Goal: Task Accomplishment & Management: Manage account settings

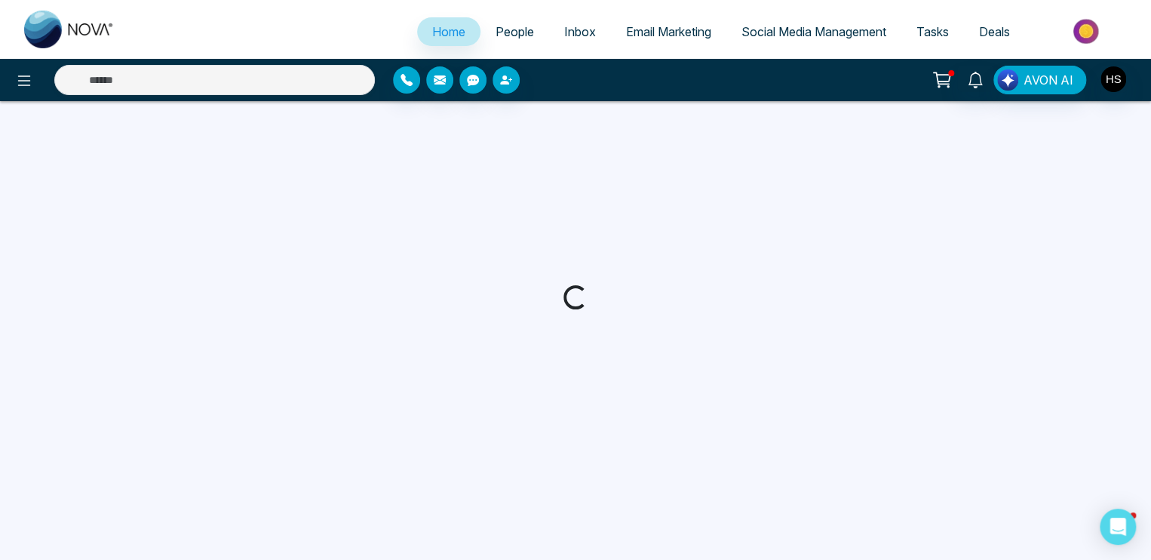
select select "*"
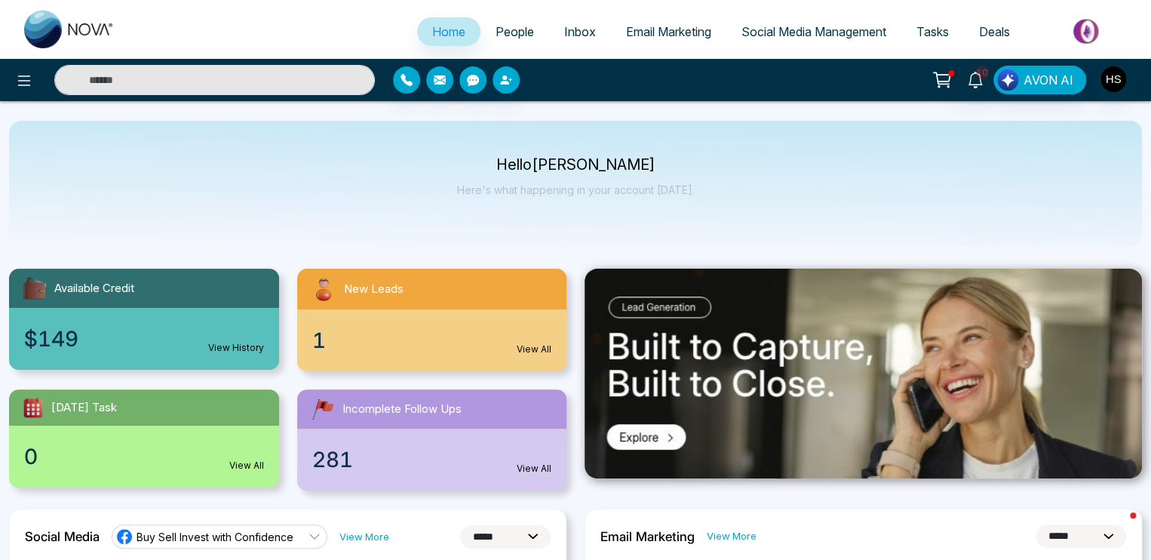
click at [497, 20] on link "People" at bounding box center [515, 31] width 69 height 29
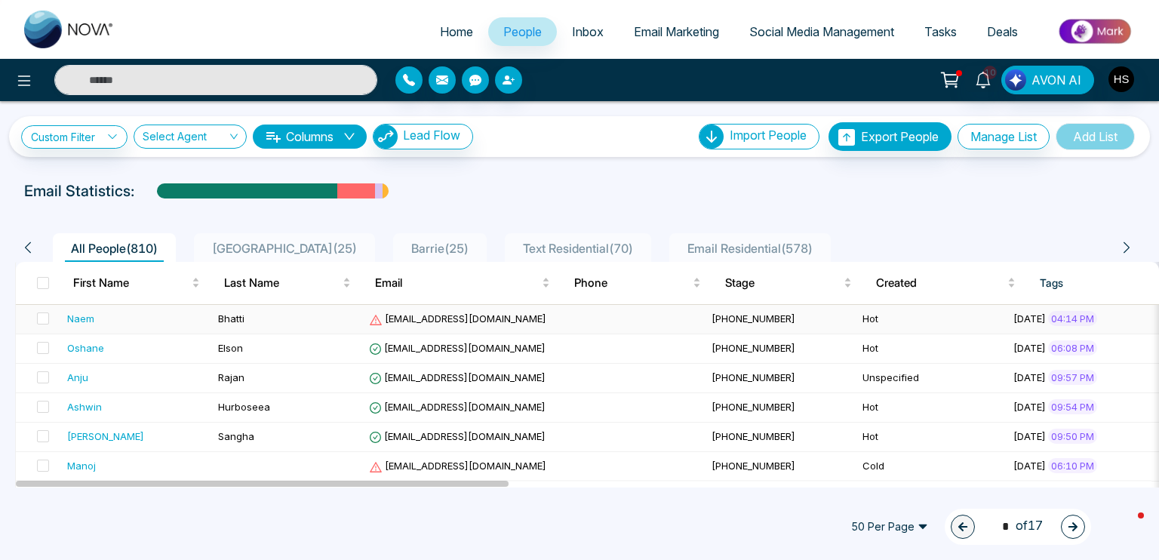
click at [91, 312] on div "Naem" at bounding box center [80, 318] width 27 height 15
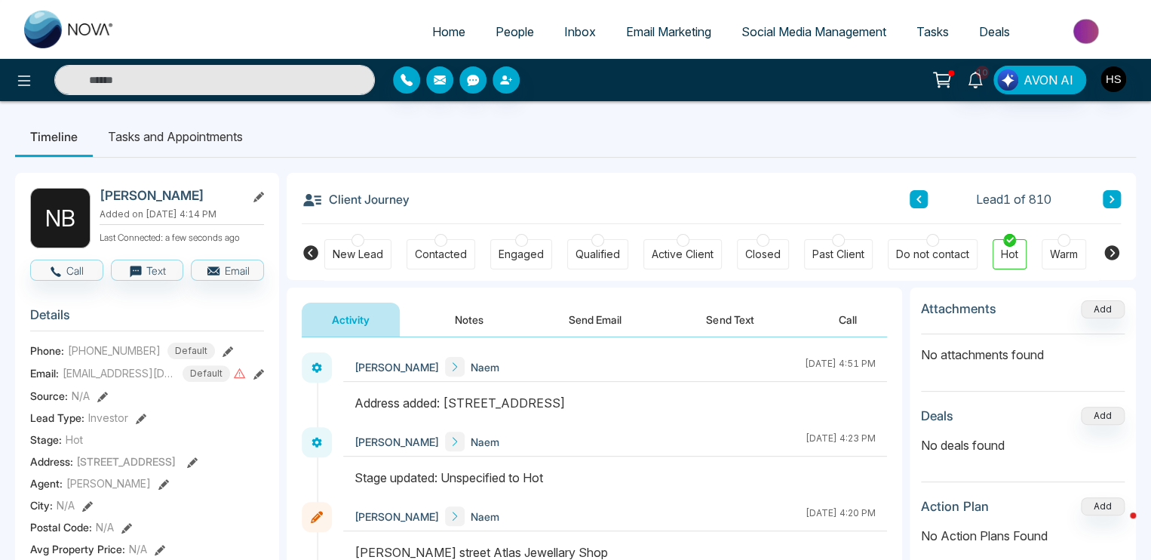
click at [483, 315] on button "Notes" at bounding box center [469, 319] width 89 height 34
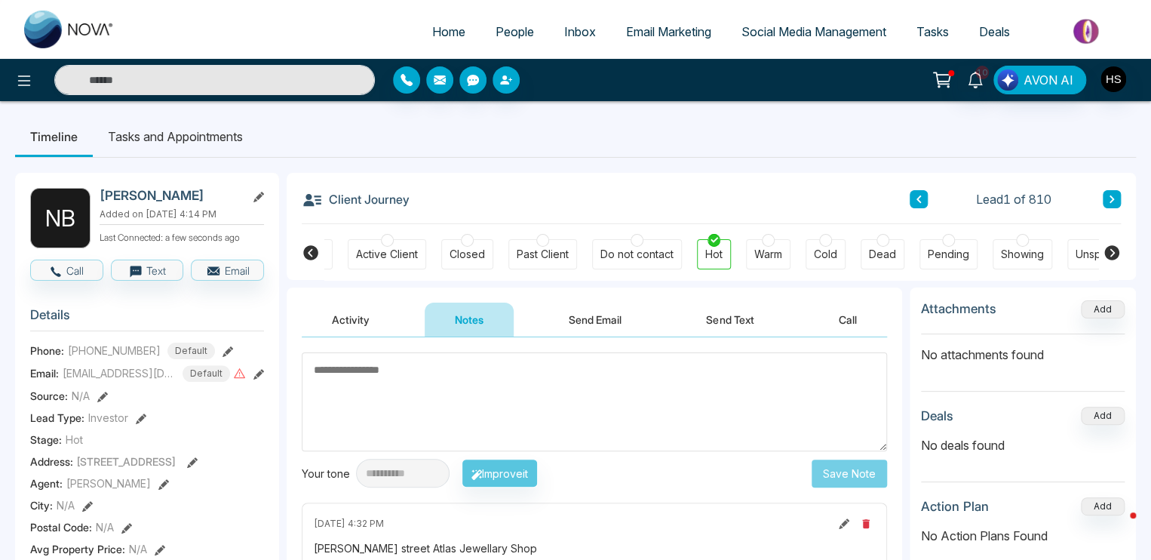
click at [308, 249] on icon at bounding box center [310, 252] width 15 height 15
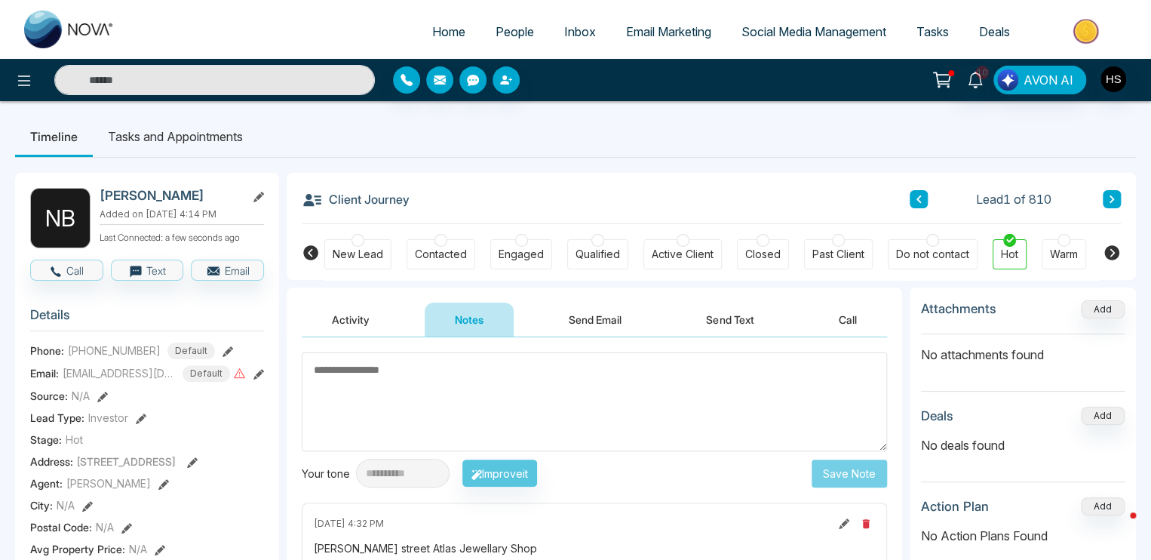
click at [1113, 250] on icon at bounding box center [1111, 252] width 15 height 15
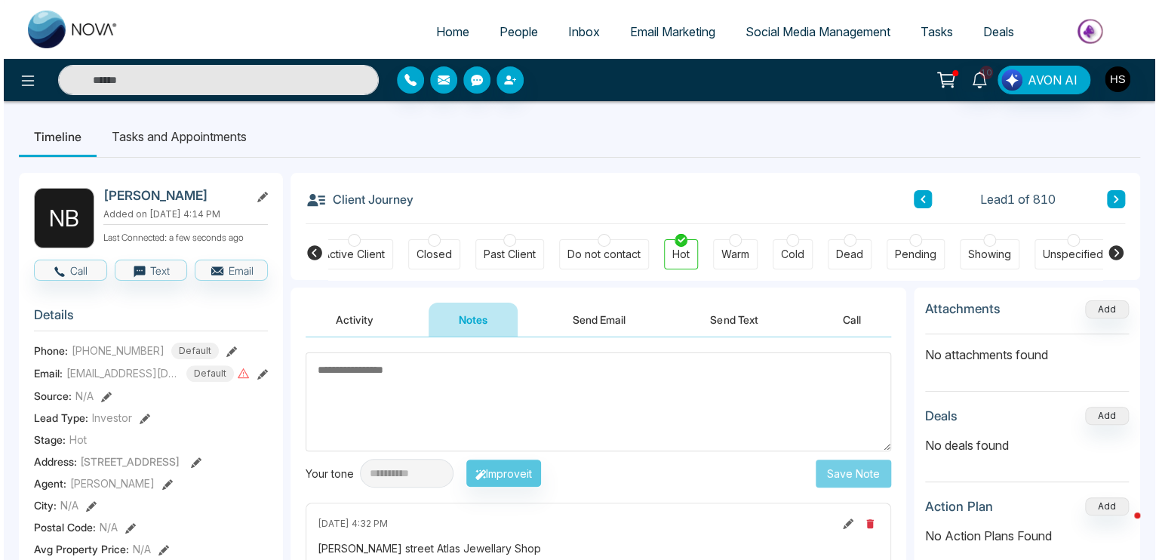
scroll to position [0, 336]
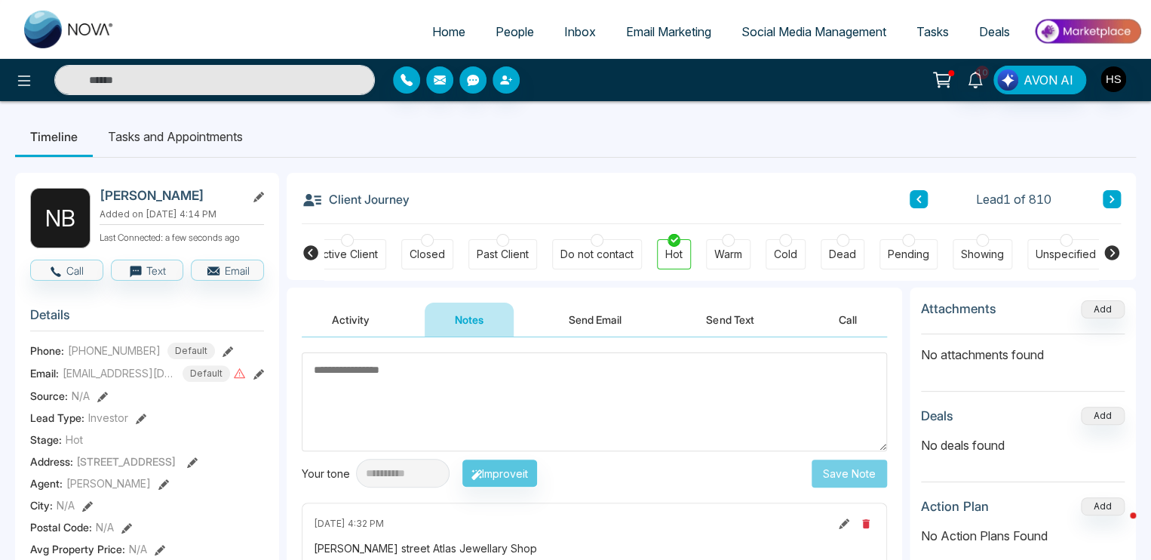
click at [800, 138] on ul "Timeline Tasks and Appointments" at bounding box center [575, 136] width 1121 height 41
click at [259, 379] on icon at bounding box center [258, 374] width 11 height 11
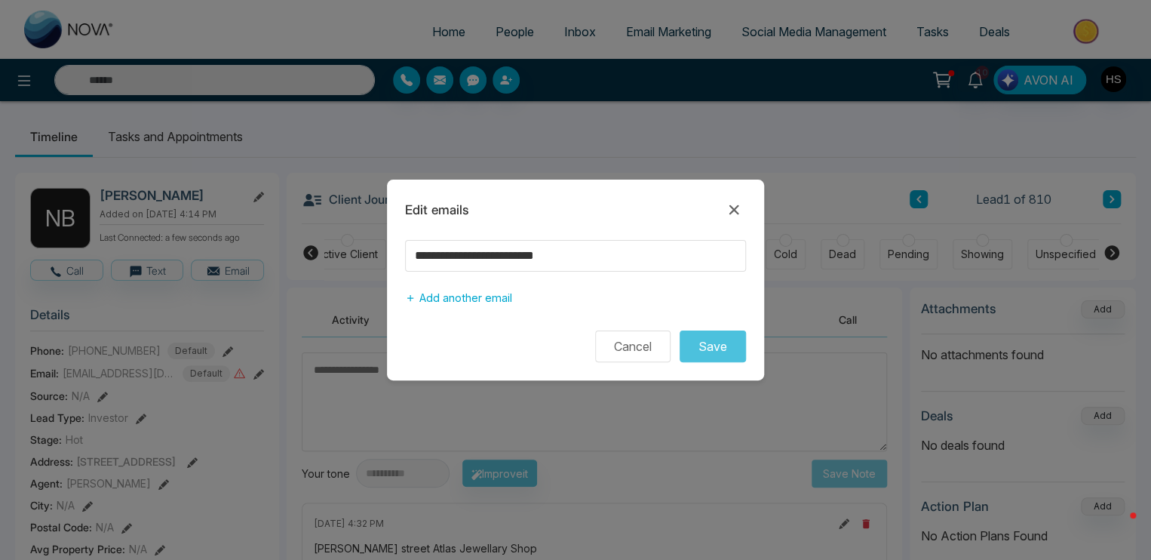
click at [726, 210] on icon at bounding box center [734, 210] width 18 height 18
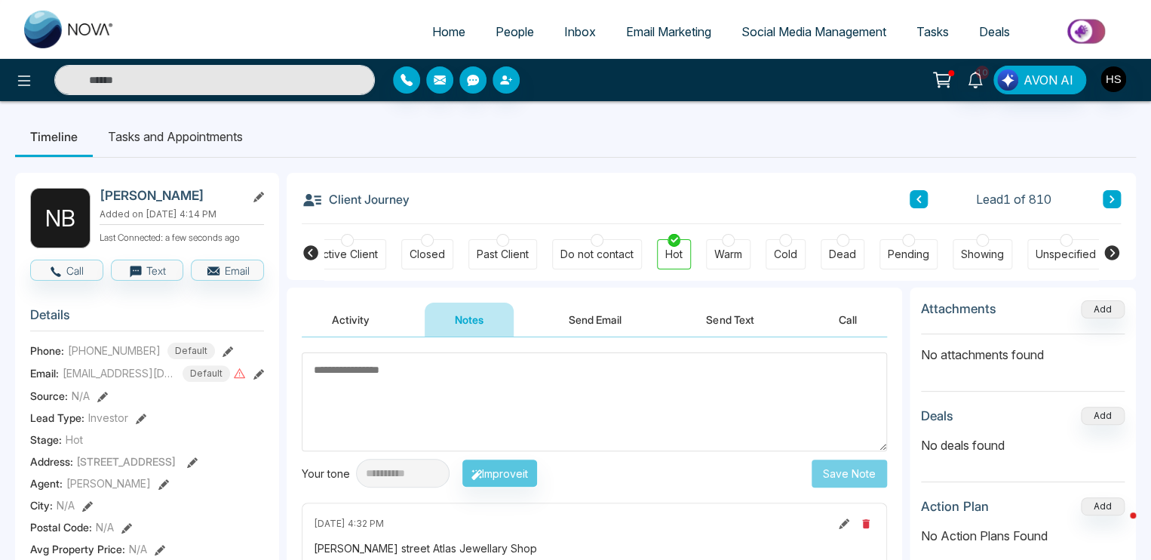
click at [198, 466] on icon at bounding box center [192, 462] width 11 height 11
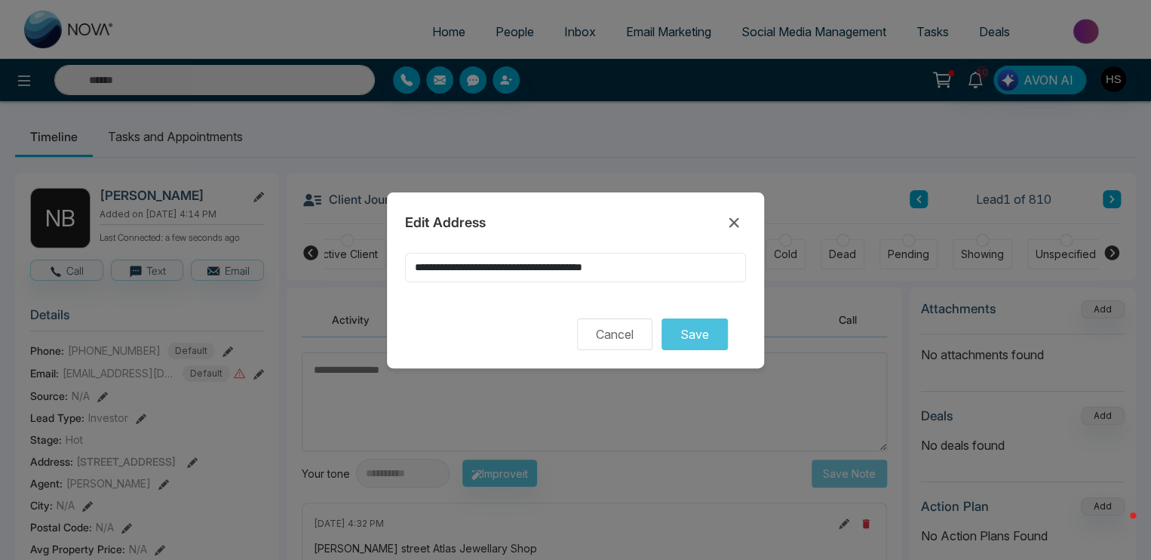
click at [530, 278] on input "**********" at bounding box center [575, 267] width 341 height 29
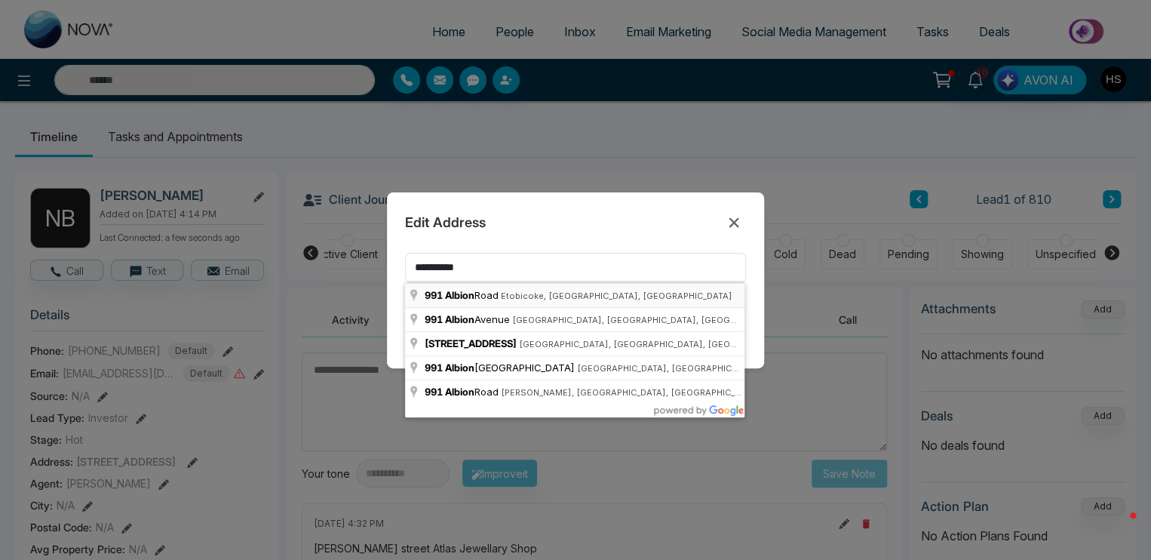
type input "**********"
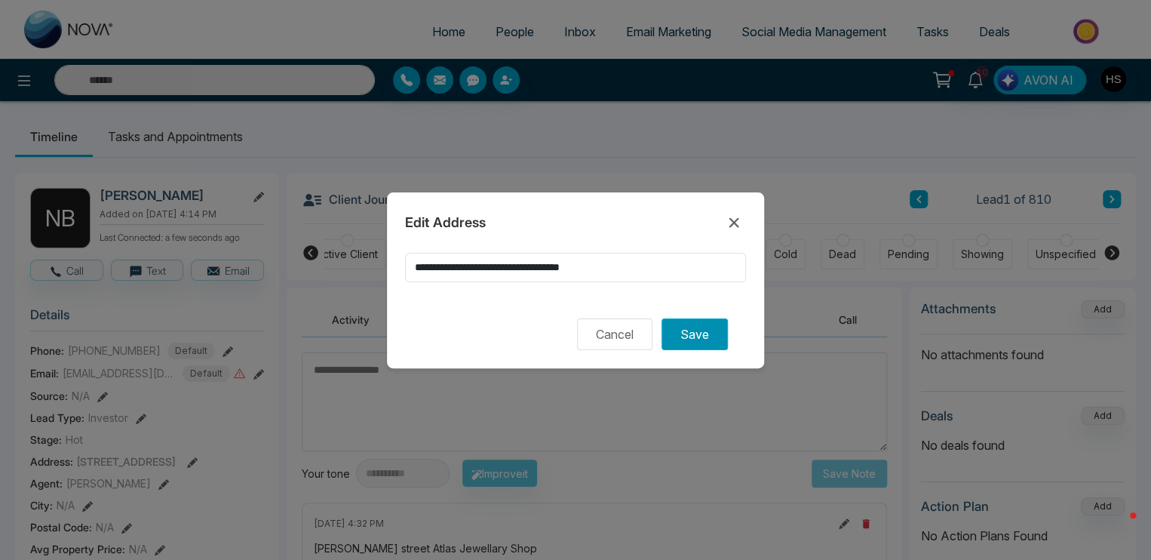
click at [687, 327] on button "Save" at bounding box center [695, 334] width 66 height 32
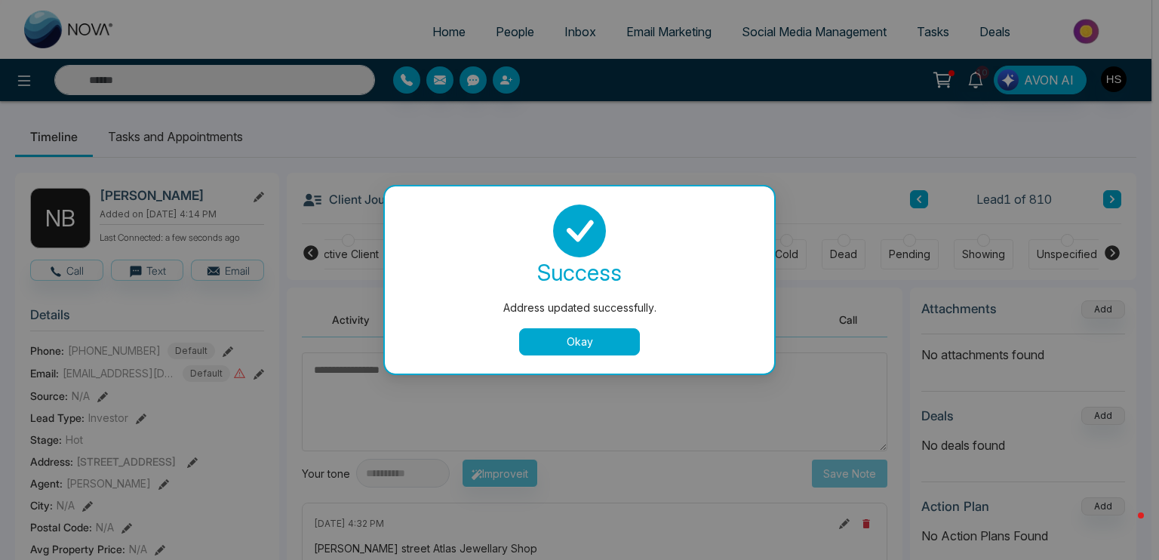
click at [607, 346] on button "Okay" at bounding box center [579, 341] width 121 height 27
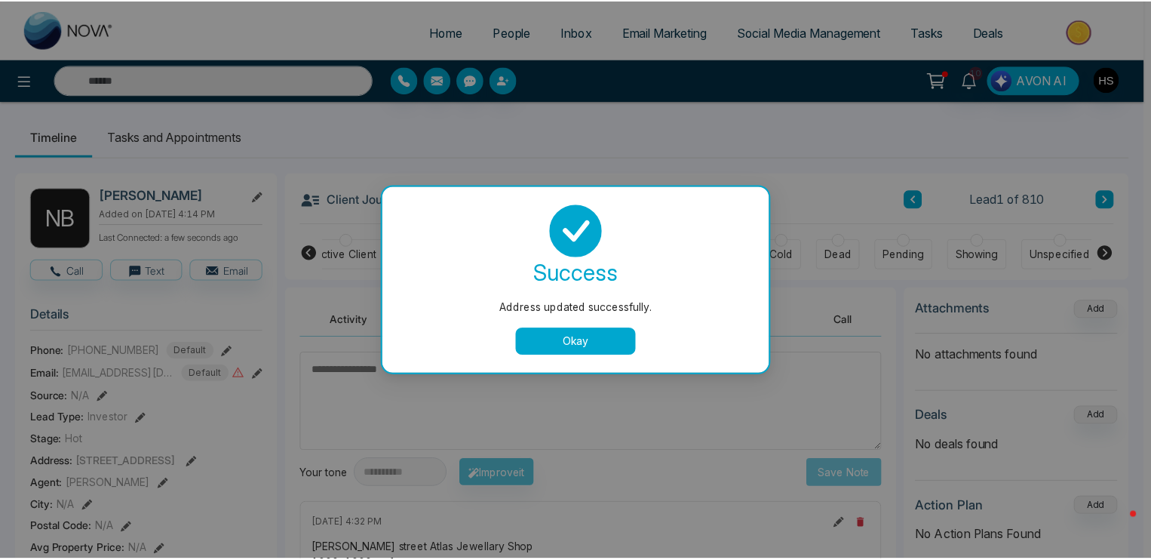
scroll to position [0, 328]
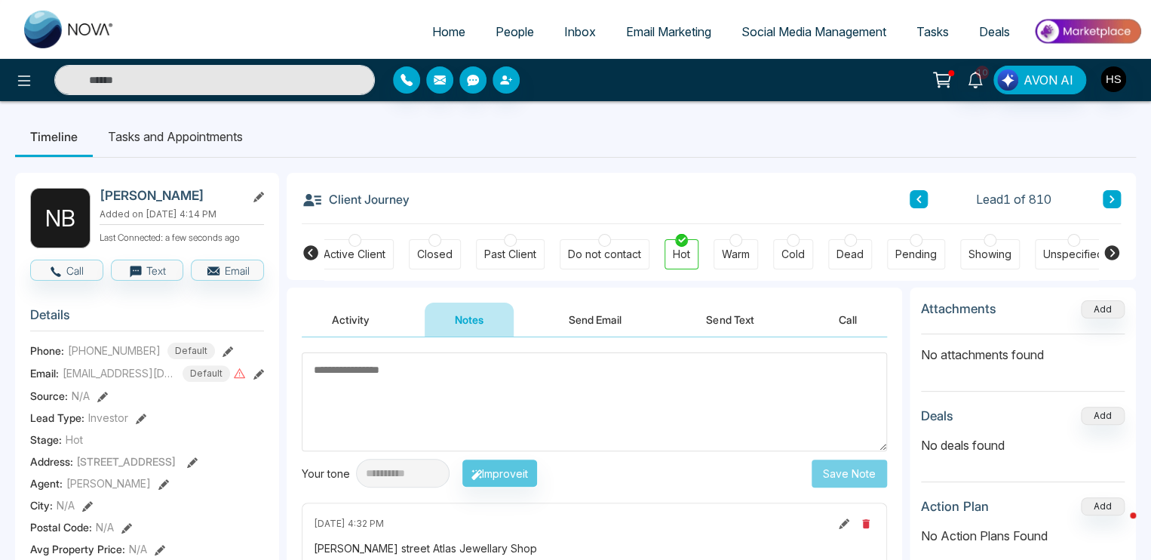
click at [503, 32] on span "People" at bounding box center [515, 31] width 38 height 15
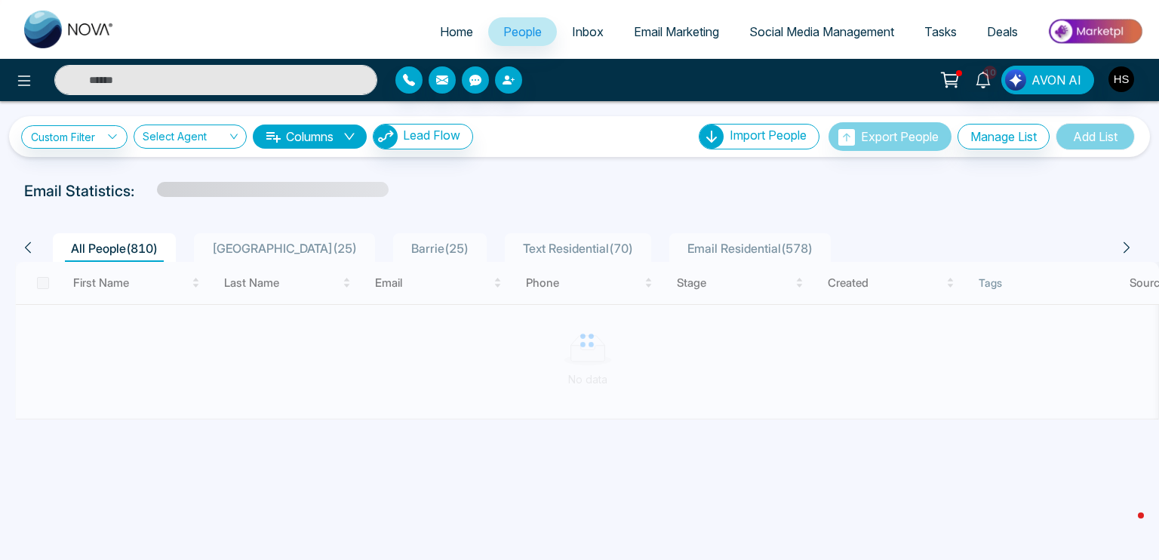
click at [124, 89] on input "text" at bounding box center [215, 80] width 323 height 30
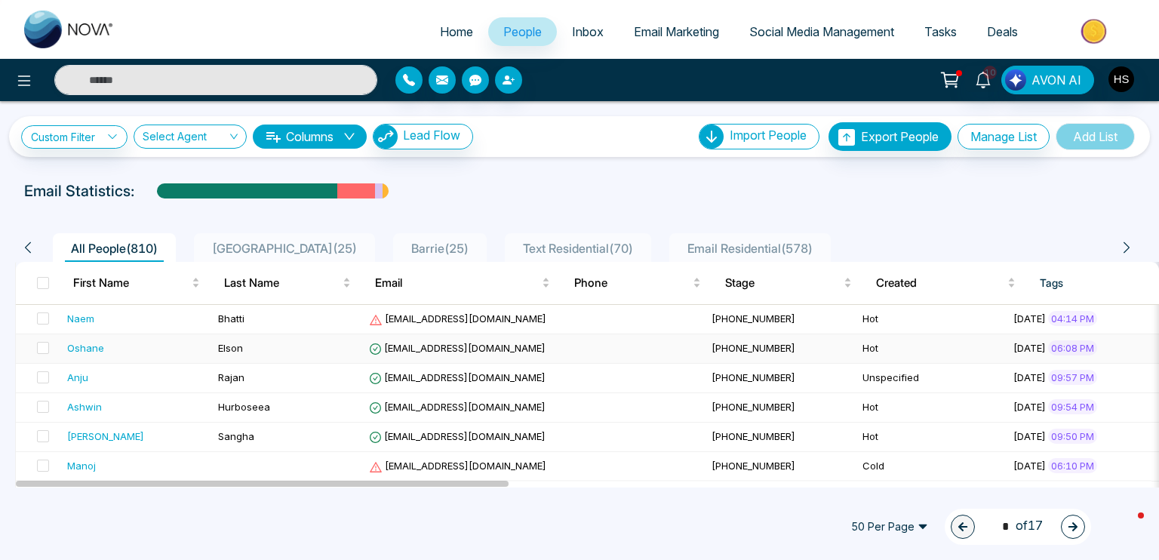
click at [88, 343] on div "Oshane" at bounding box center [85, 347] width 37 height 15
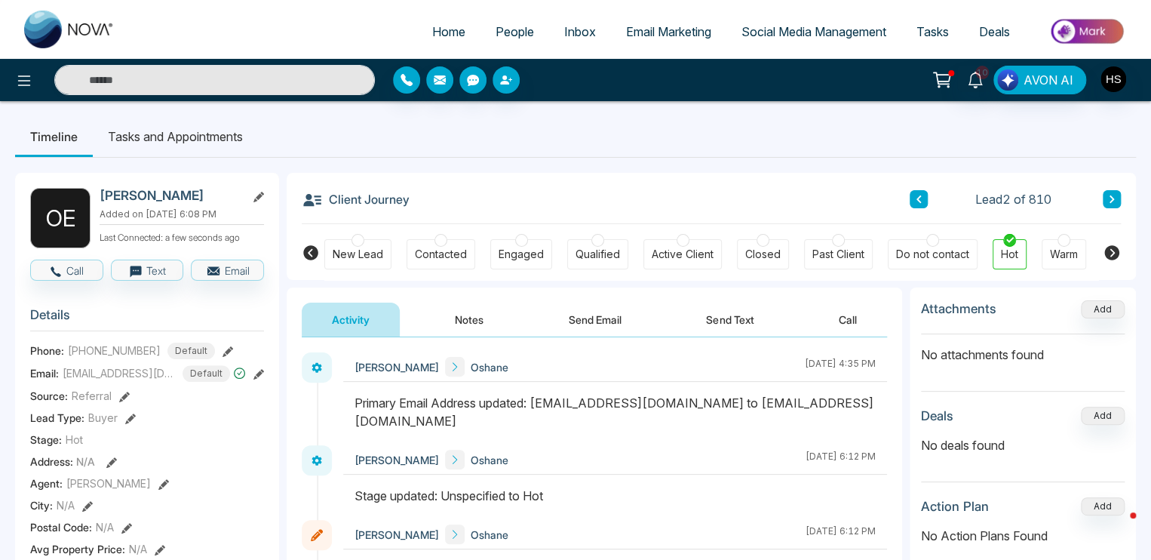
click at [263, 379] on icon at bounding box center [258, 374] width 11 height 11
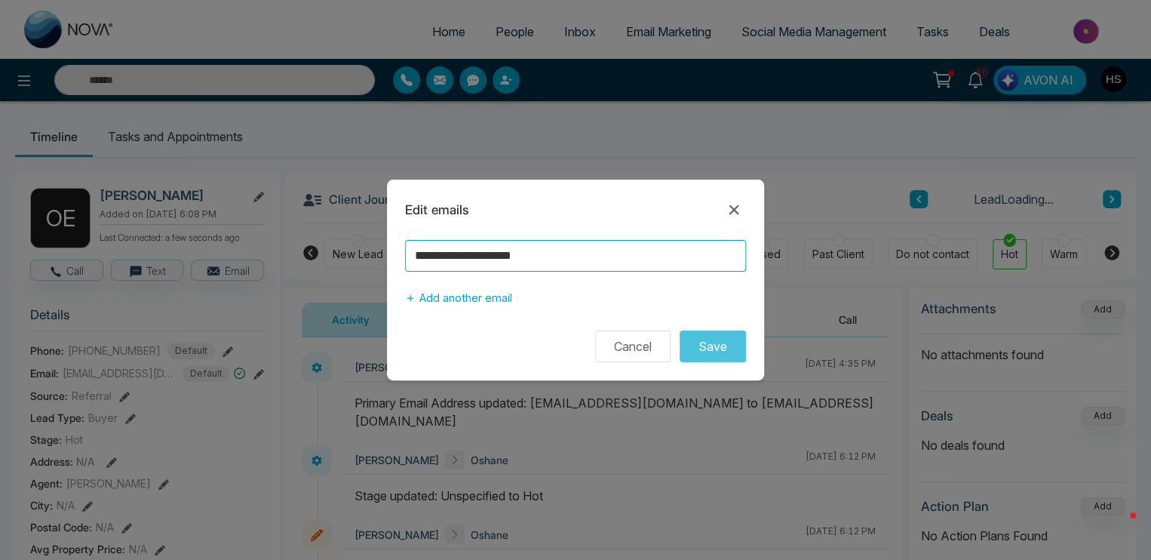
click at [480, 255] on input "**********" at bounding box center [575, 256] width 341 height 32
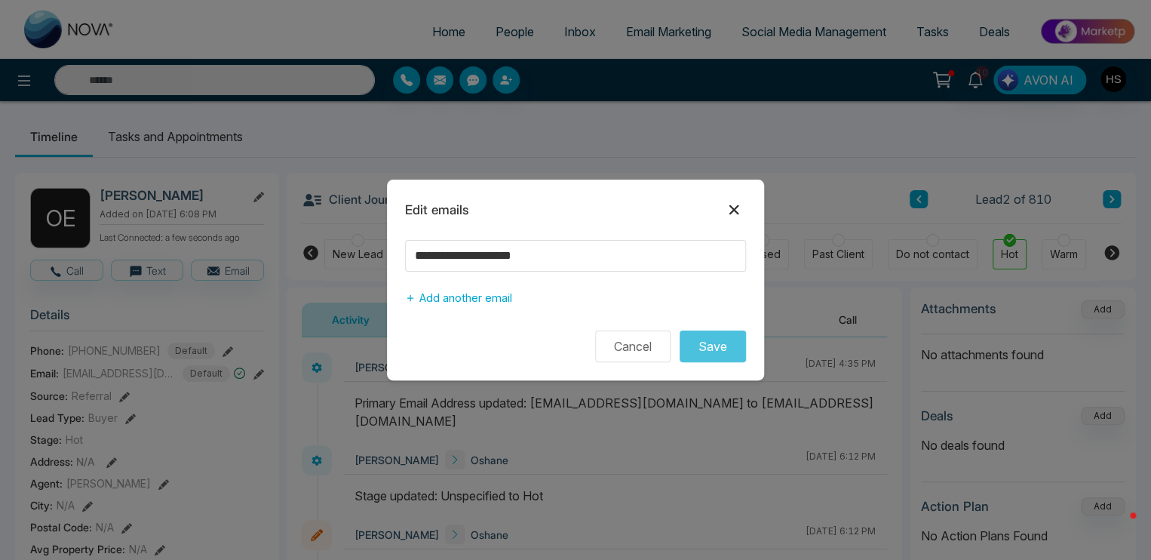
click at [733, 201] on icon at bounding box center [734, 210] width 18 height 18
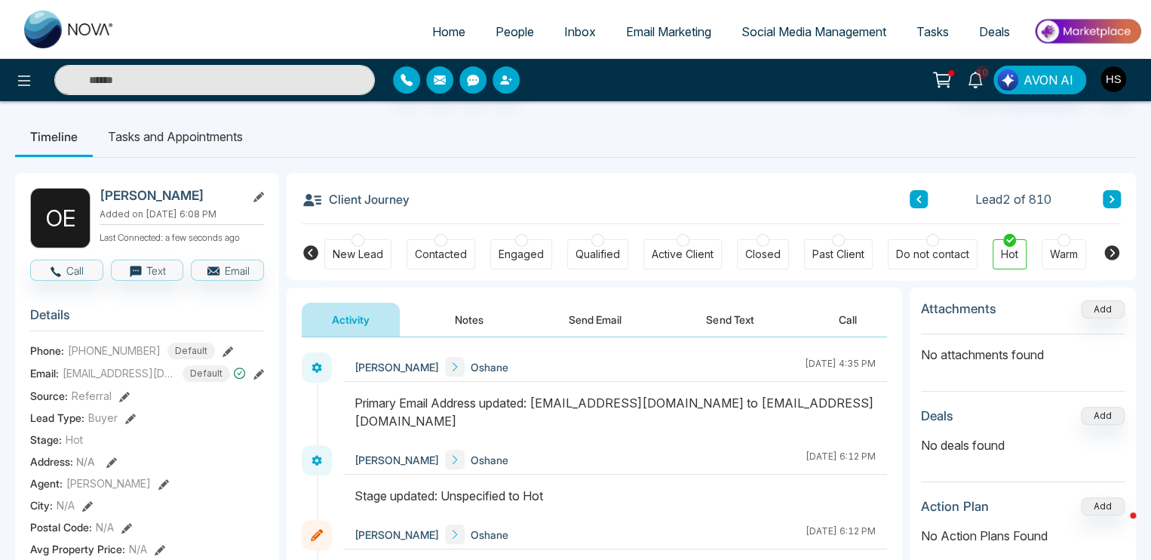
click at [262, 379] on icon at bounding box center [258, 374] width 11 height 11
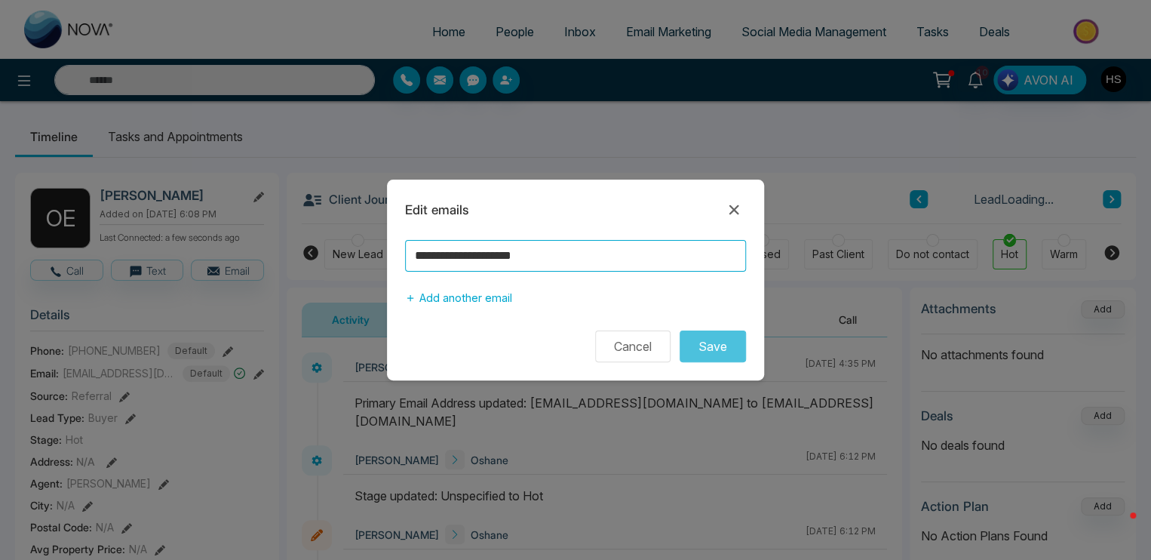
click at [507, 257] on input "**********" at bounding box center [575, 256] width 341 height 32
